Goal: Go to known website: Go to known website

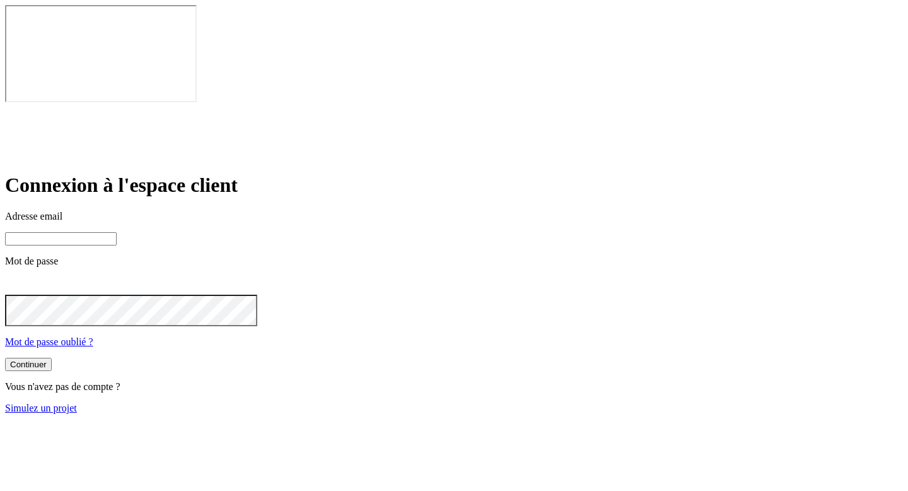
click at [117, 232] on input at bounding box center [61, 238] width 112 height 13
paste input "[PERSON_NAME][DOMAIN_NAME][EMAIL_ADDRESS][DOMAIN_NAME]"
type input "[PERSON_NAME][DOMAIN_NAME][EMAIL_ADDRESS][DOMAIN_NAME]"
click at [5, 359] on button "Continuer" at bounding box center [28, 365] width 47 height 13
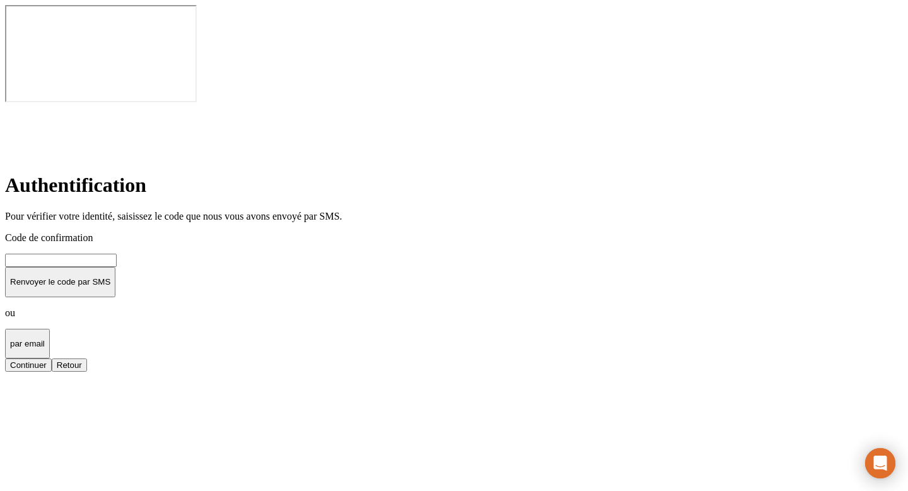
click at [117, 254] on input at bounding box center [61, 260] width 112 height 13
type input "000000"
click at [5, 358] on button "Continuer" at bounding box center [28, 364] width 47 height 13
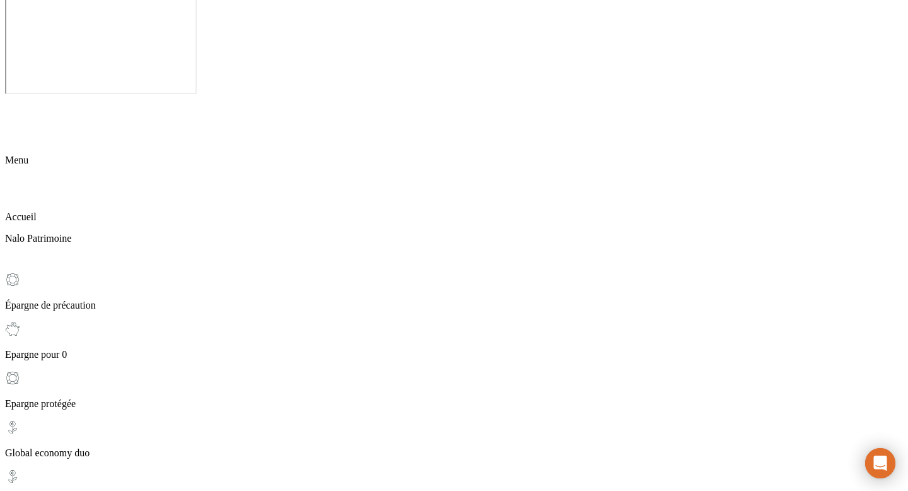
scroll to position [60, 0]
